Goal: Complete application form: Complete application form

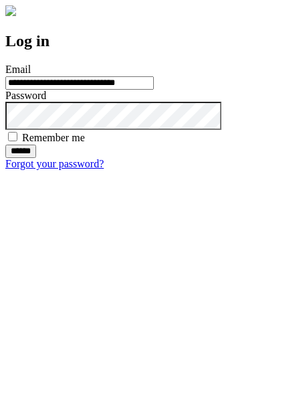
type input "**********"
click at [36, 158] on input "******" at bounding box center [20, 151] width 31 height 13
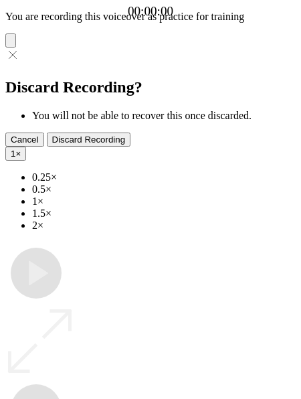
type input "**********"
